Goal: Navigation & Orientation: Find specific page/section

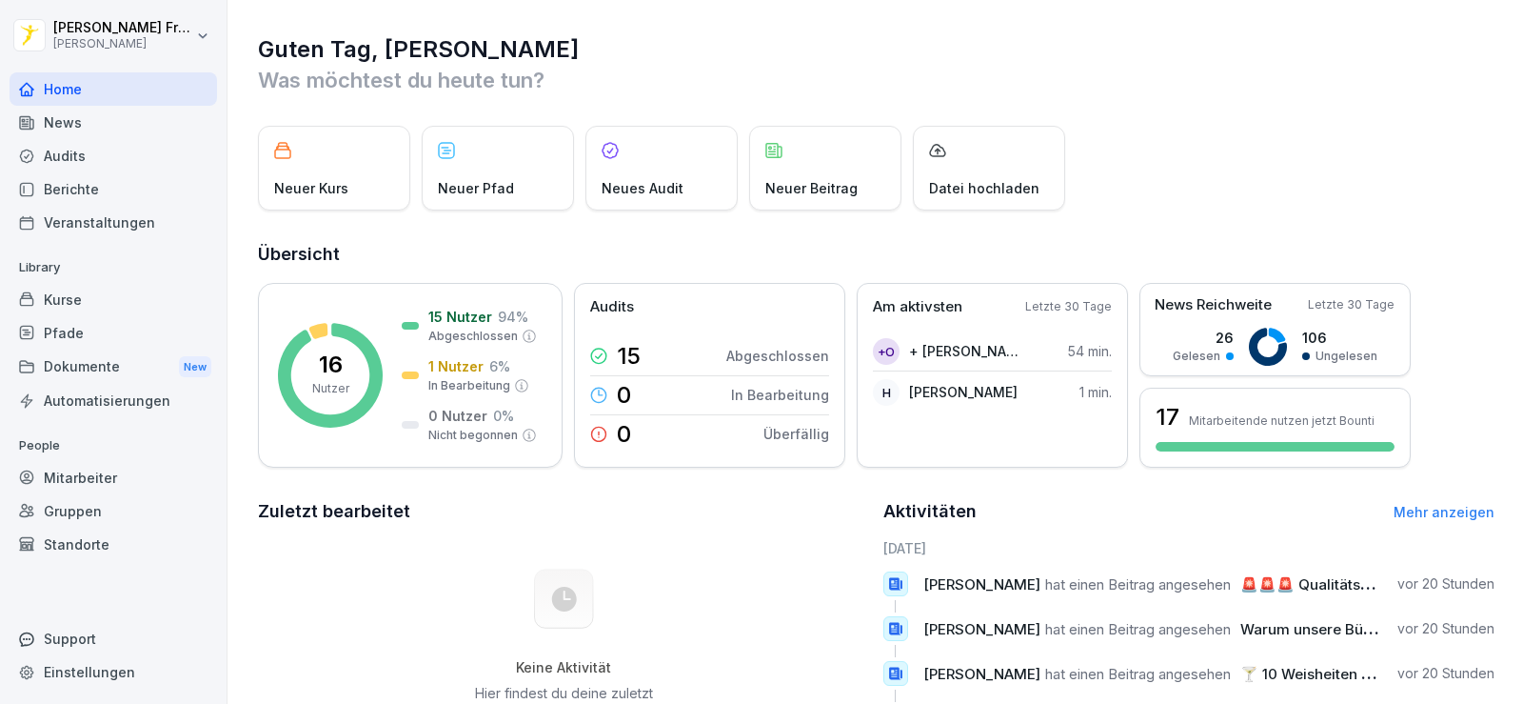
click at [78, 302] on div "Kurse" at bounding box center [114, 299] width 208 height 33
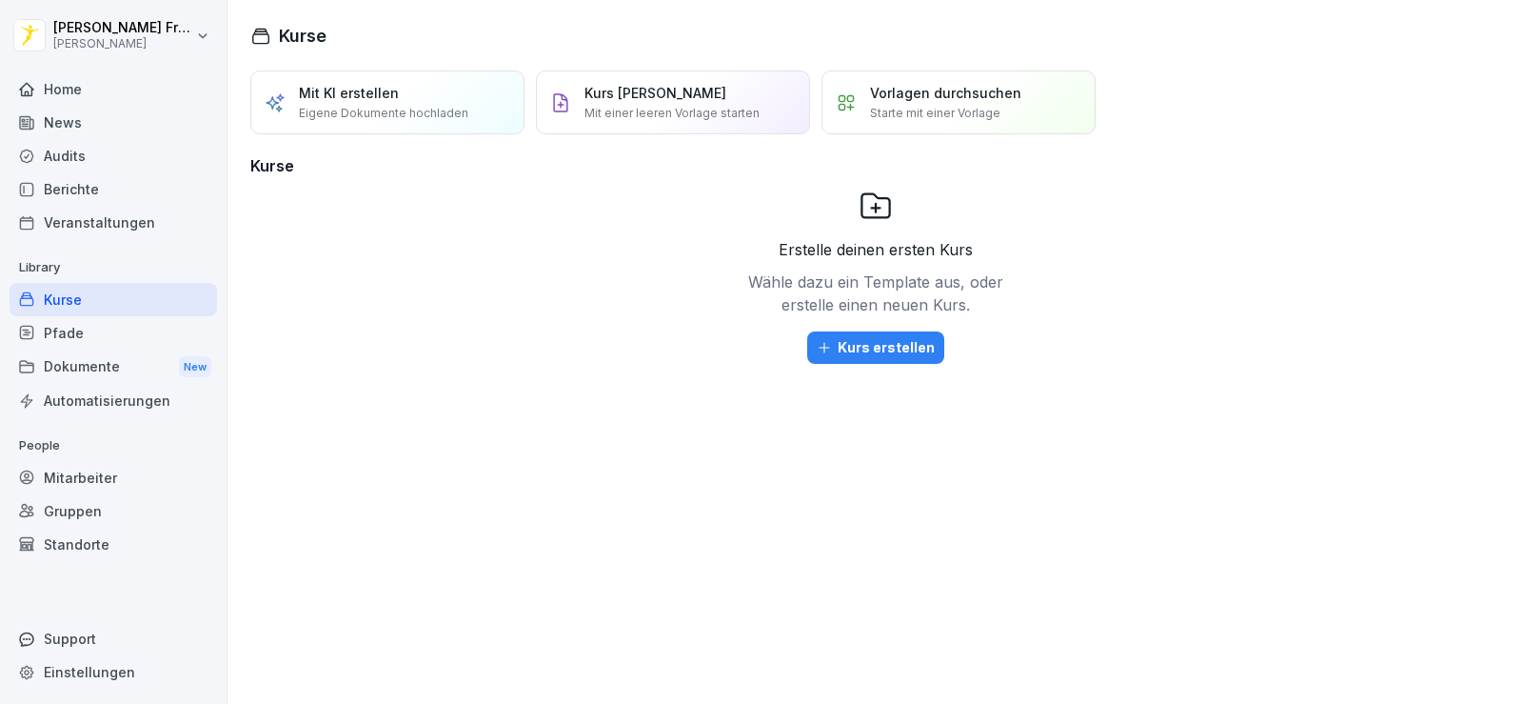
click at [104, 89] on div "Home" at bounding box center [114, 88] width 208 height 33
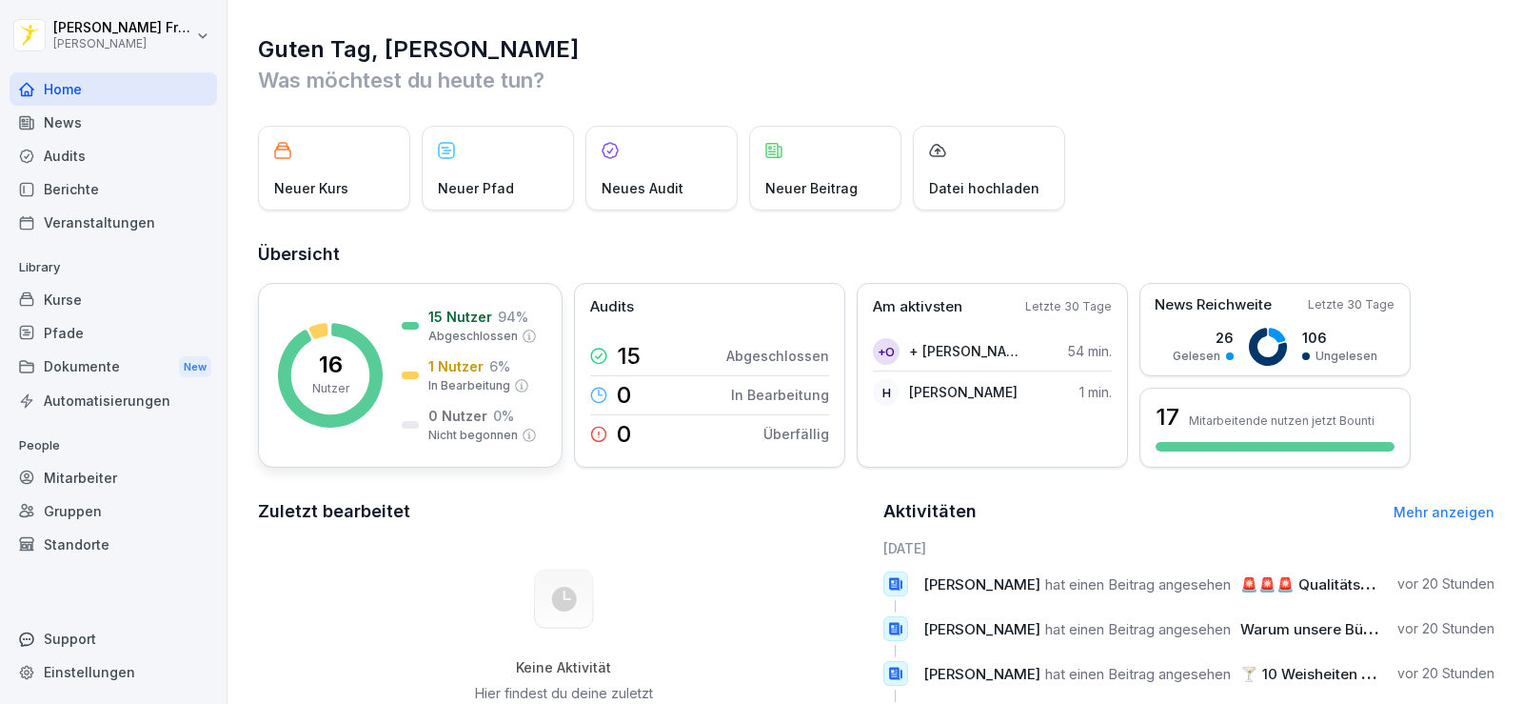
click at [365, 384] on rect at bounding box center [330, 375] width 105 height 105
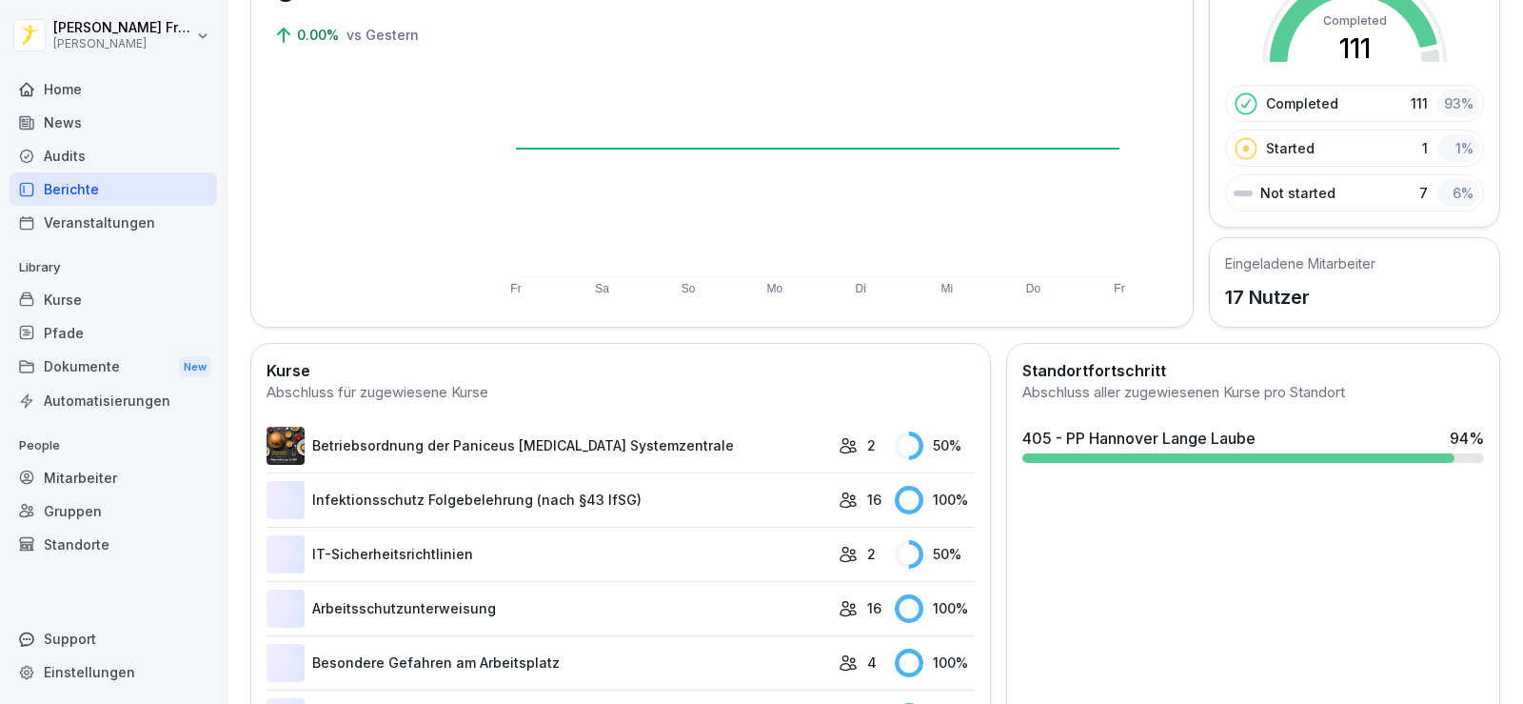
scroll to position [228, 0]
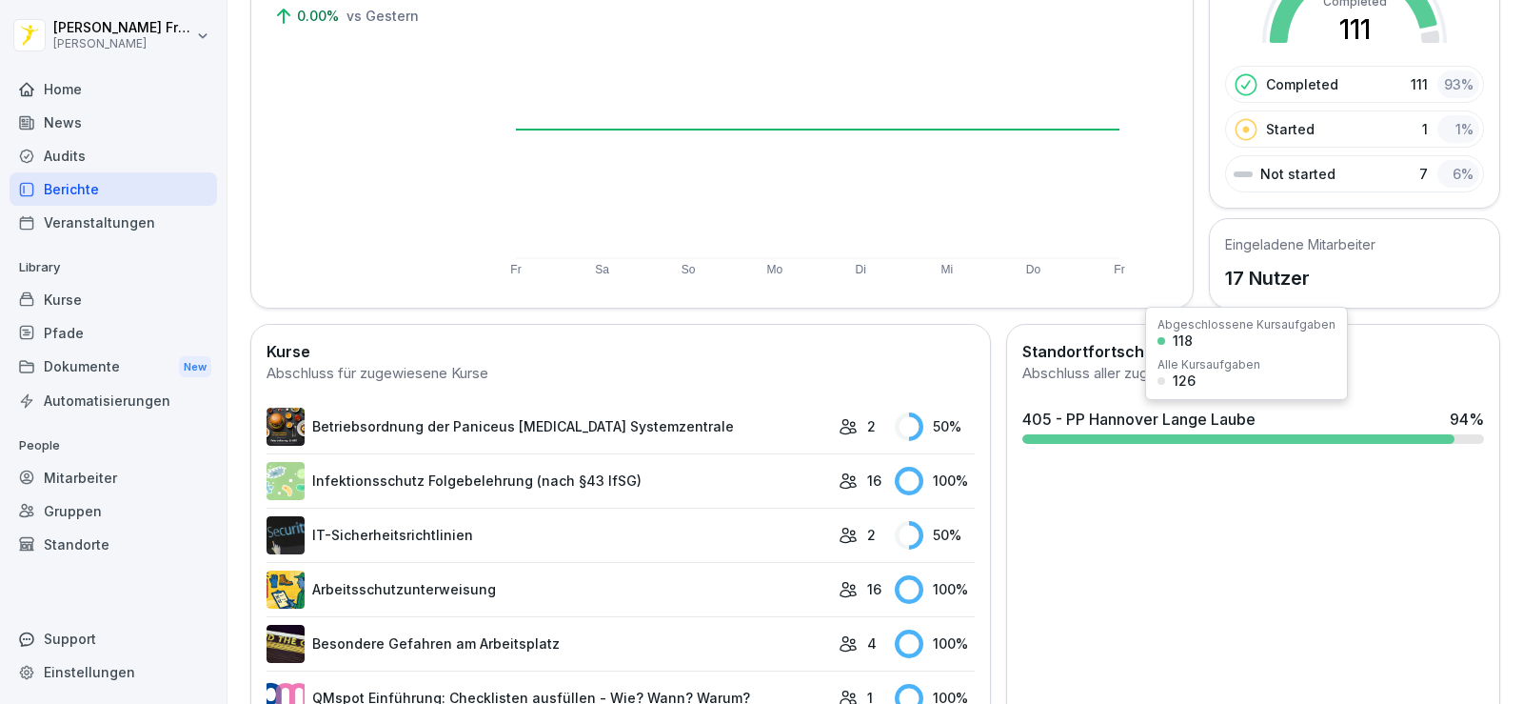
click at [1108, 426] on div "405 - PP Hannover Lange Laube" at bounding box center [1138, 418] width 233 height 23
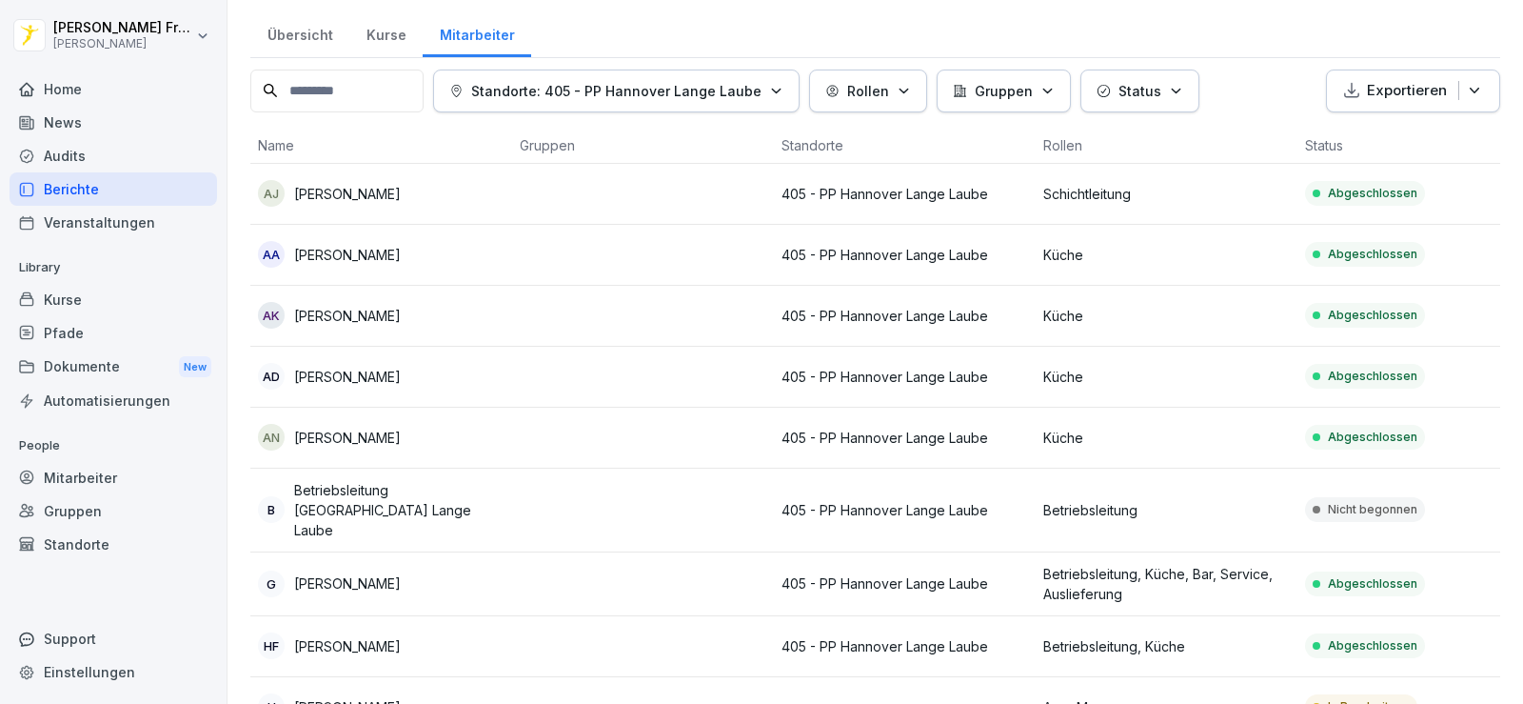
scroll to position [57, 0]
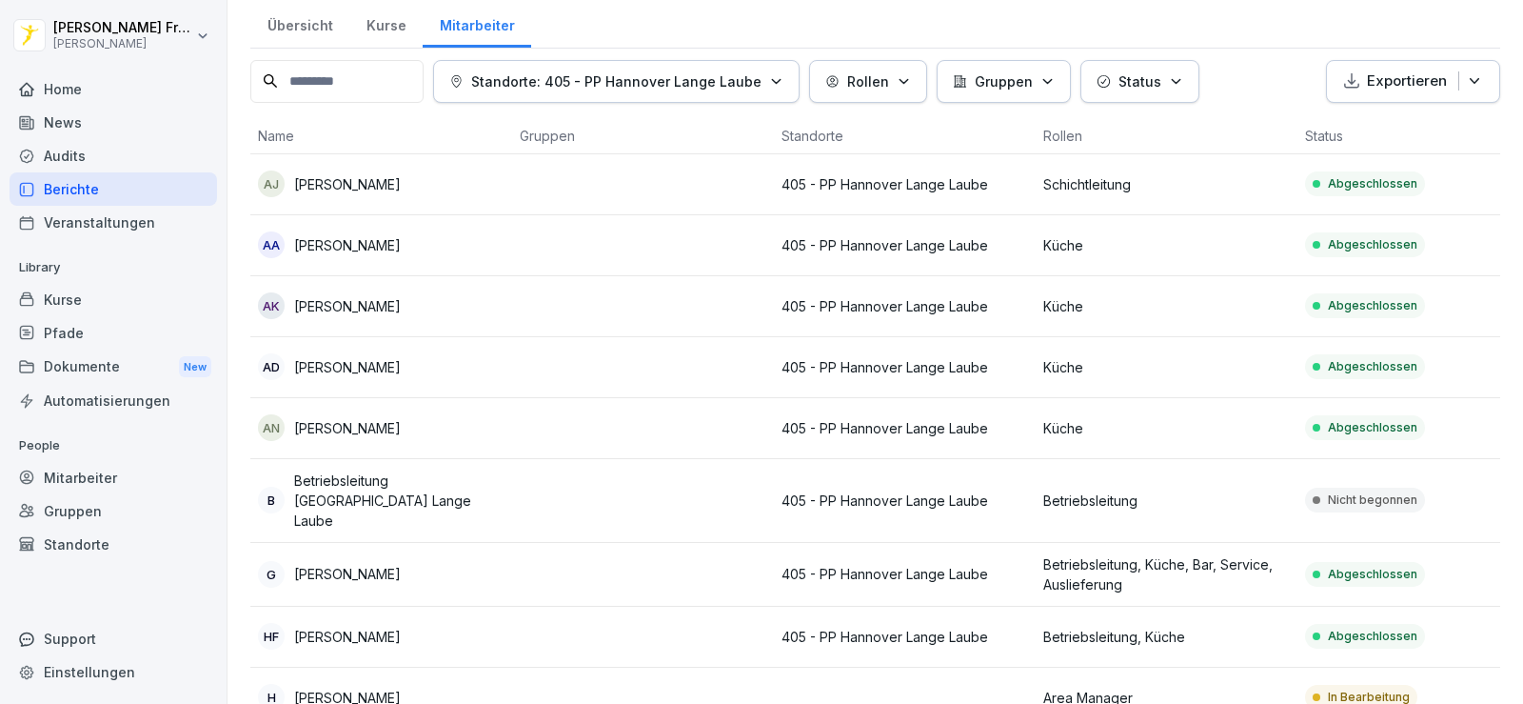
click at [587, 299] on td at bounding box center [643, 306] width 262 height 61
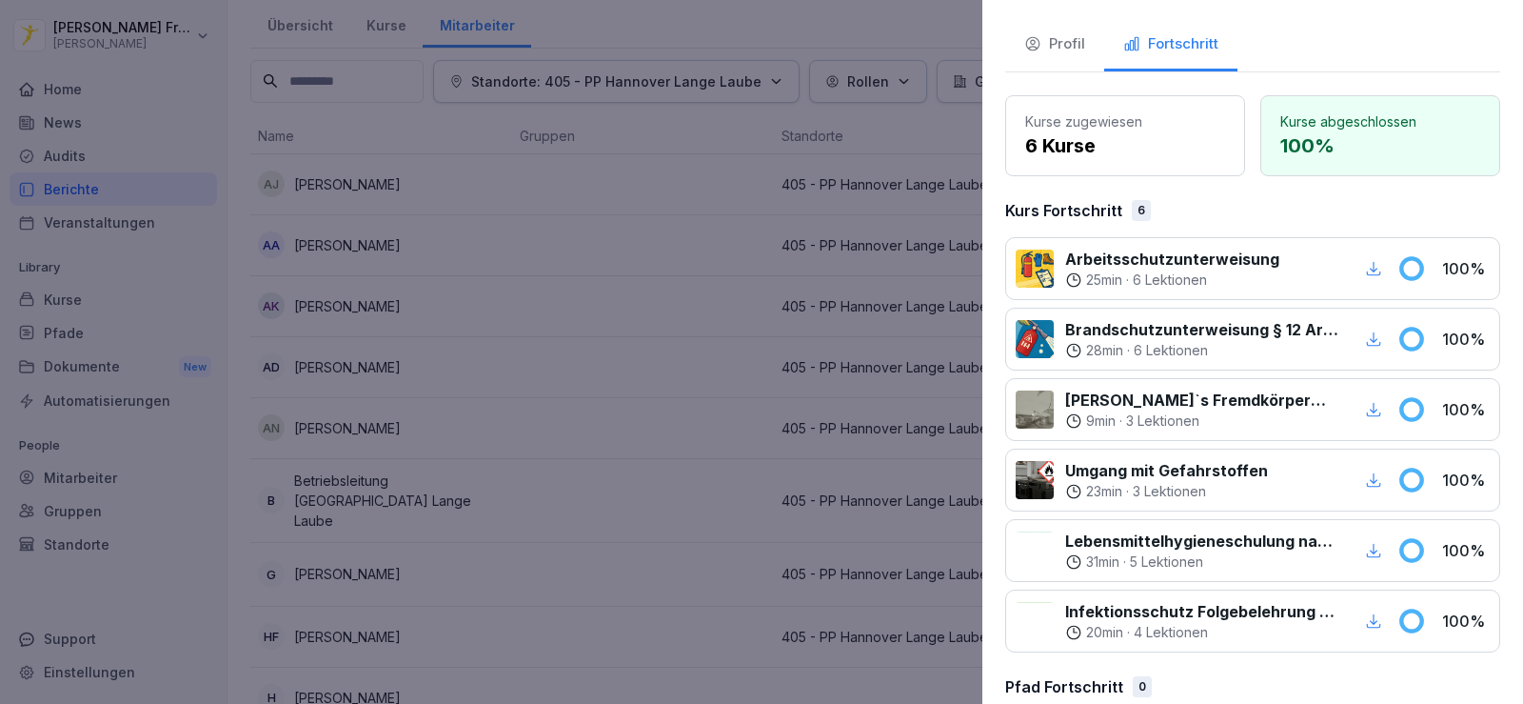
scroll to position [123, 0]
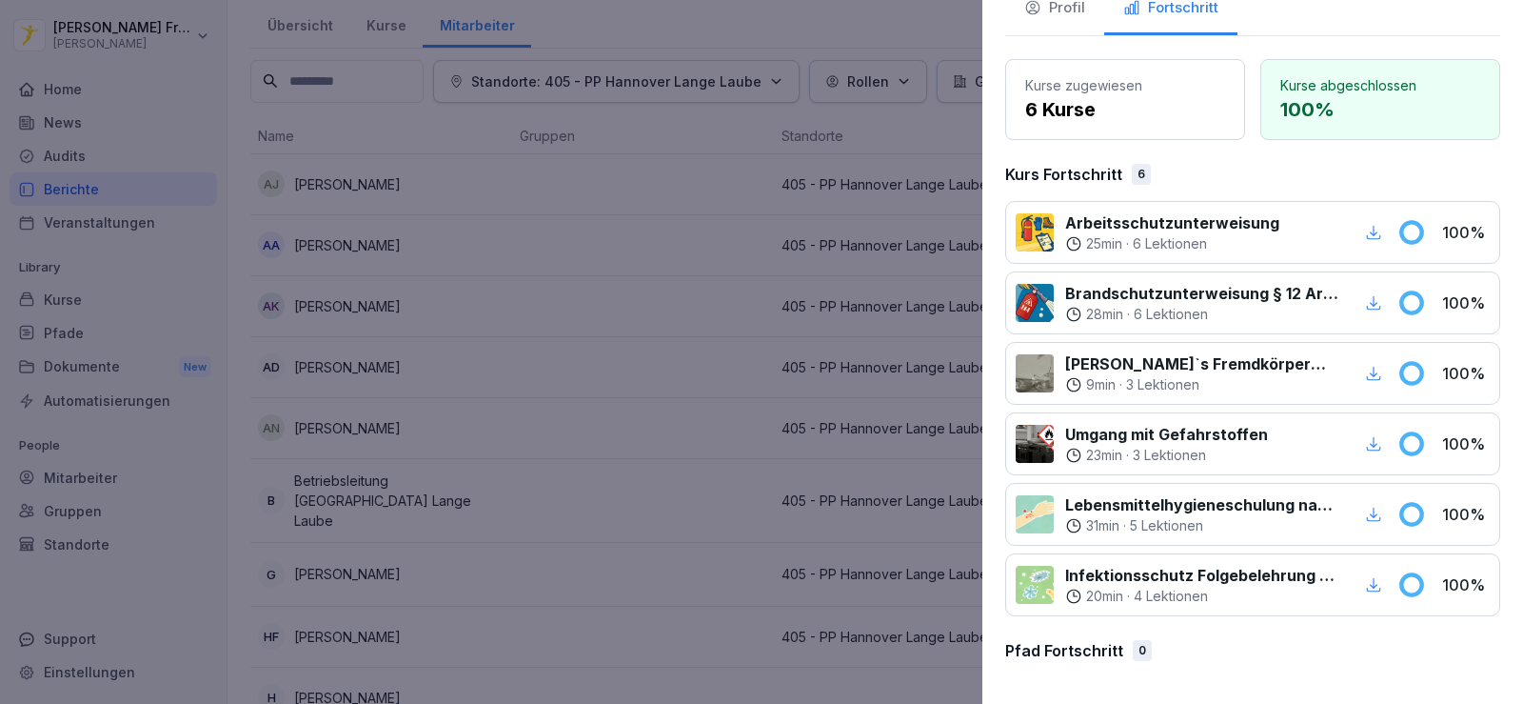
click at [1365, 578] on icon "button" at bounding box center [1373, 584] width 17 height 17
click at [1365, 442] on icon "button" at bounding box center [1373, 443] width 17 height 17
click at [1365, 305] on icon "button" at bounding box center [1373, 302] width 17 height 17
click at [1361, 229] on div "button" at bounding box center [1373, 232] width 25 height 25
click at [1365, 583] on icon "button" at bounding box center [1373, 584] width 17 height 17
